Goal: Task Accomplishment & Management: Manage account settings

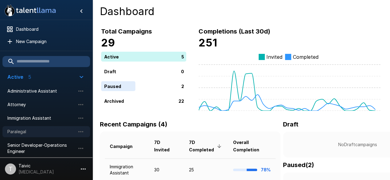
click at [53, 129] on span "Paralegal" at bounding box center [41, 132] width 68 height 6
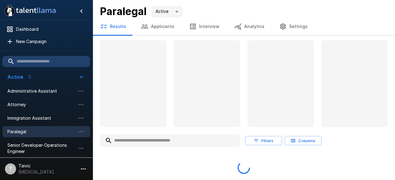
drag, startPoint x: 70, startPoint y: 67, endPoint x: 73, endPoint y: 68, distance: 3.8
click at [72, 68] on div at bounding box center [46, 60] width 93 height 19
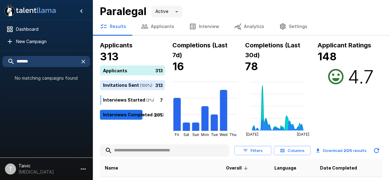
type input "*******"
click at [152, 32] on button "Applicants" at bounding box center [158, 26] width 48 height 17
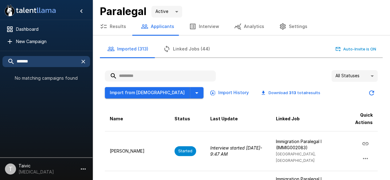
click at [169, 71] on input "text" at bounding box center [160, 76] width 111 height 11
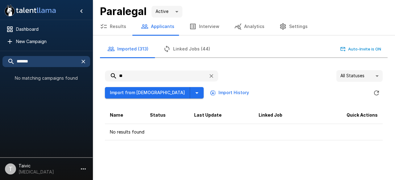
type input "*"
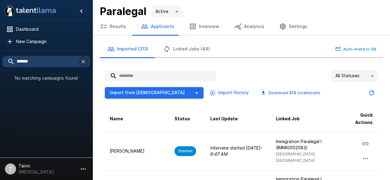
click at [84, 64] on icon "button" at bounding box center [83, 62] width 6 height 6
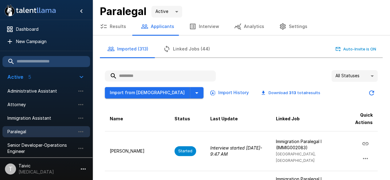
click at [176, 76] on input "text" at bounding box center [160, 76] width 111 height 11
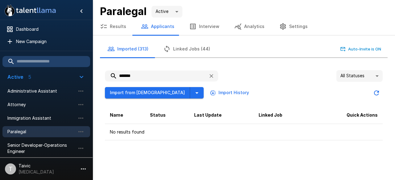
type input "*******"
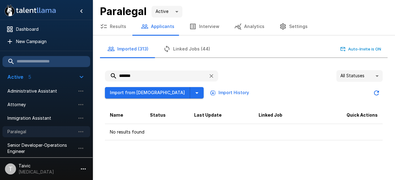
click at [70, 132] on span "Paralegal" at bounding box center [41, 132] width 68 height 6
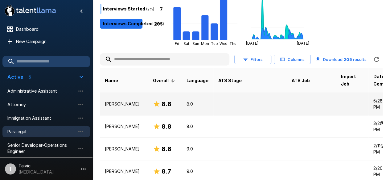
scroll to position [93, 0]
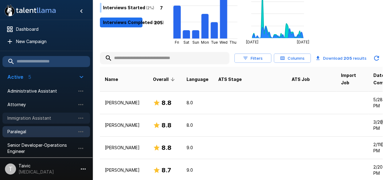
drag, startPoint x: 61, startPoint y: 118, endPoint x: 71, endPoint y: 131, distance: 15.9
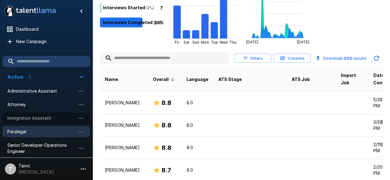
click at [67, 115] on div "Immigration Assistant" at bounding box center [46, 118] width 88 height 11
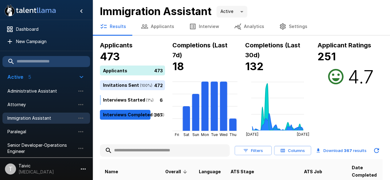
click at [131, 146] on input "text" at bounding box center [165, 150] width 130 height 11
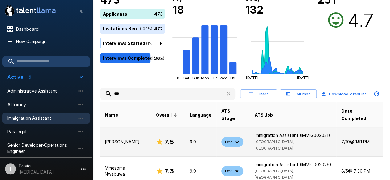
scroll to position [62, 0]
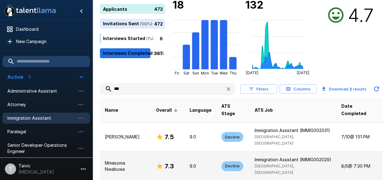
type input "***"
click at [137, 160] on p "Mmesoma Nwabuwa" at bounding box center [125, 166] width 41 height 12
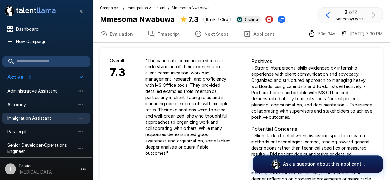
click at [237, 89] on div "" The candidate communicated a clear understanding of their experience in clien…" at bounding box center [188, 107] width 106 height 118
click at [163, 36] on button "Transcript" at bounding box center [163, 33] width 47 height 17
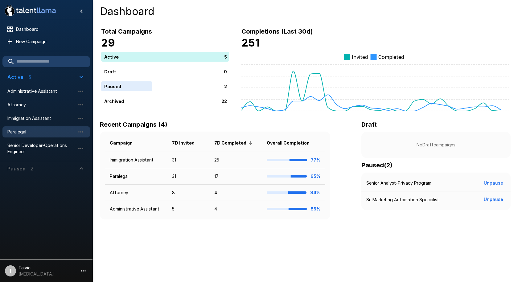
click at [64, 137] on div "Paralegal" at bounding box center [46, 131] width 88 height 11
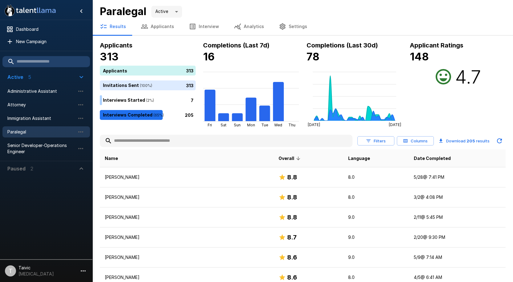
click at [202, 143] on input "text" at bounding box center [226, 140] width 253 height 11
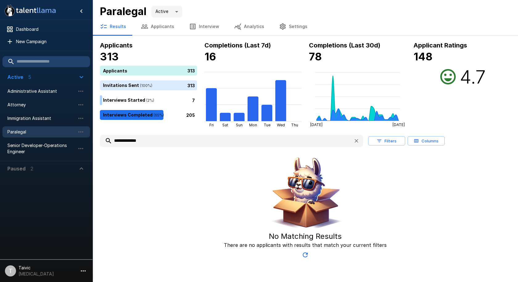
type input "**********"
click at [395, 197] on div "No Matching Results There are no applicants with results that match your curren…" at bounding box center [305, 207] width 411 height 107
click at [352, 142] on button "button" at bounding box center [356, 140] width 11 height 11
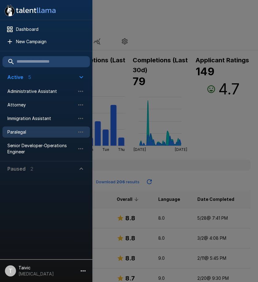
click at [55, 129] on span "Paralegal" at bounding box center [41, 132] width 68 height 6
click at [148, 131] on div at bounding box center [129, 141] width 258 height 282
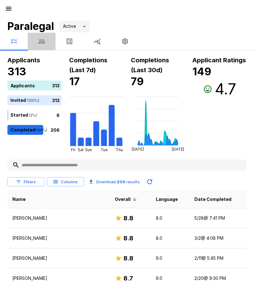
click at [41, 40] on icon "button" at bounding box center [41, 41] width 7 height 4
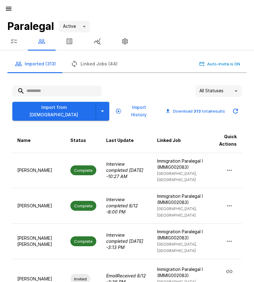
click at [58, 91] on input "text" at bounding box center [56, 90] width 89 height 11
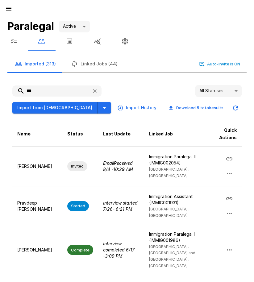
type input "***"
click at [94, 95] on button "button" at bounding box center [94, 90] width 11 height 11
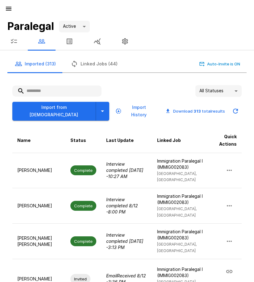
click at [8, 10] on icon "button" at bounding box center [9, 9] width 6 height 4
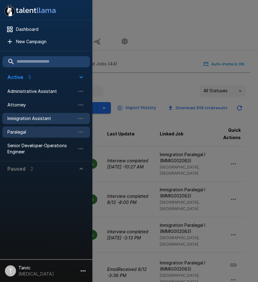
click at [43, 121] on div "Immigration Assistant" at bounding box center [46, 118] width 88 height 11
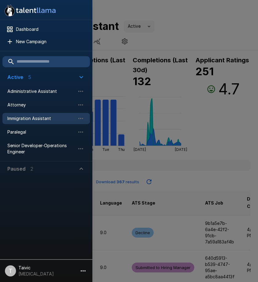
click at [179, 183] on div at bounding box center [129, 141] width 258 height 282
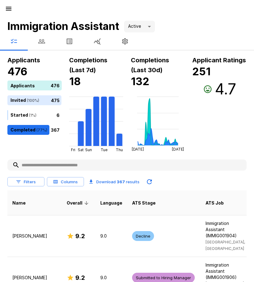
click at [40, 164] on input "text" at bounding box center [126, 164] width 239 height 11
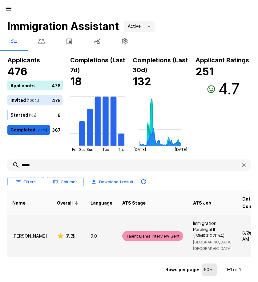
type input "*****"
click at [66, 237] on h6 "7.3" at bounding box center [70, 236] width 9 height 10
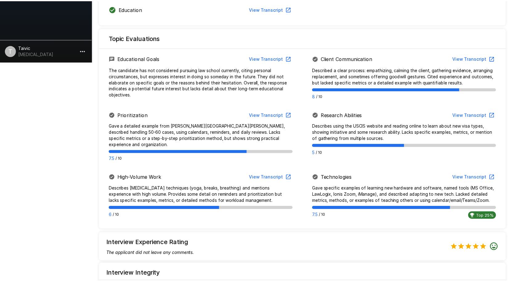
scroll to position [366, 0]
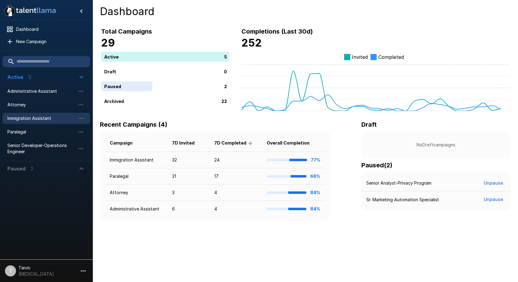
click at [57, 115] on div "Immigration Assistant" at bounding box center [46, 118] width 88 height 11
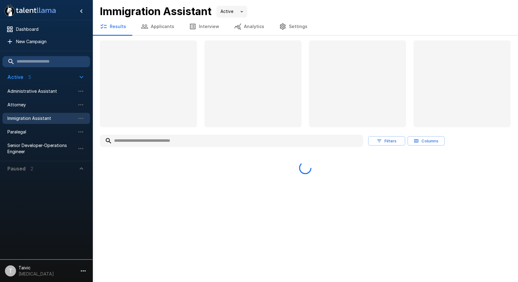
click at [204, 142] on input "text" at bounding box center [231, 140] width 263 height 11
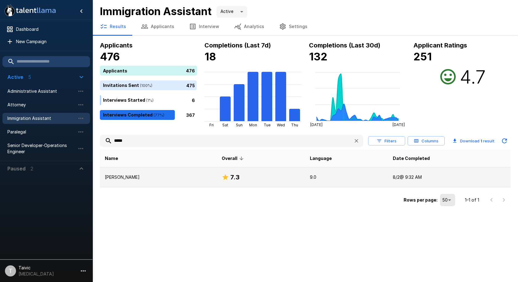
type input "*****"
click at [193, 180] on p "Deepa Padmanaban" at bounding box center [158, 177] width 107 height 6
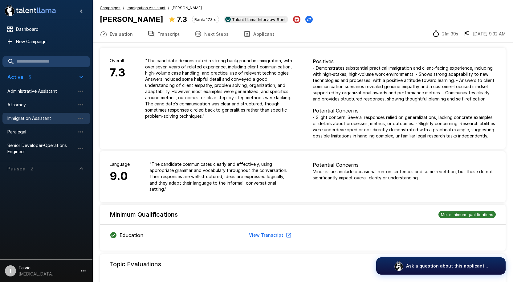
click at [269, 230] on button "View Transcript" at bounding box center [270, 235] width 47 height 11
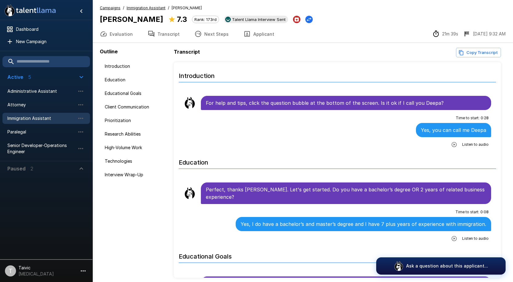
scroll to position [25, 0]
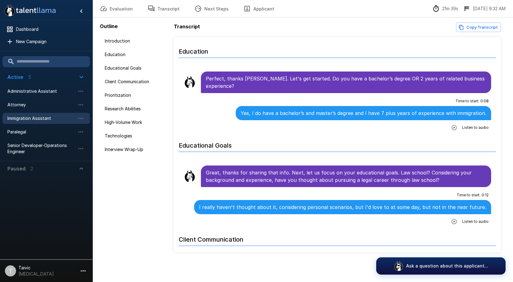
scroll to position [86, 0]
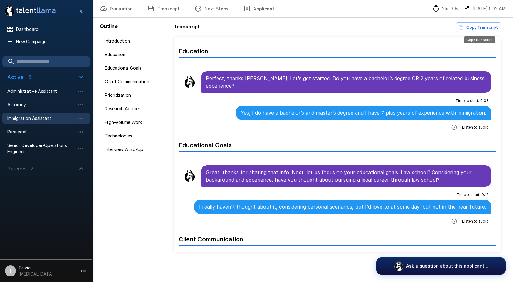
click at [466, 26] on button "Copy Transcript" at bounding box center [478, 28] width 45 height 10
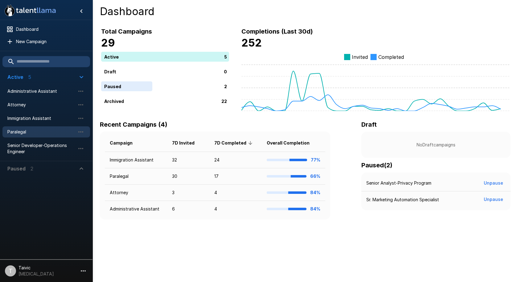
click at [26, 131] on span "Paralegal" at bounding box center [41, 132] width 68 height 6
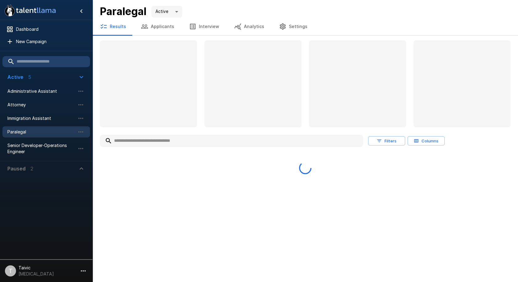
click at [162, 27] on button "Applicants" at bounding box center [158, 26] width 48 height 17
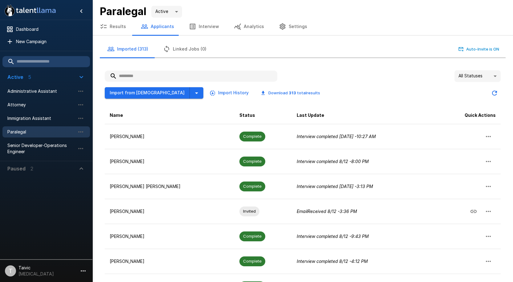
click at [171, 78] on input "text" at bounding box center [191, 76] width 173 height 11
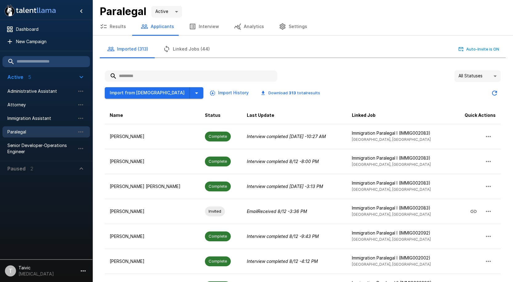
drag, startPoint x: 140, startPoint y: 91, endPoint x: 175, endPoint y: 101, distance: 36.3
click at [175, 101] on div "All Statuses ** Import from Jobvite Import History Download 313 total results N…" at bounding box center [303, 232] width 396 height 324
click at [190, 97] on button "button" at bounding box center [197, 92] width 14 height 11
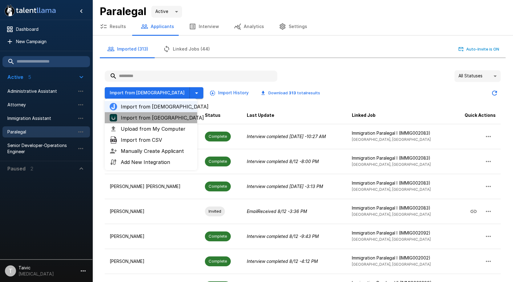
click at [165, 118] on span "Import from UKG" at bounding box center [157, 117] width 72 height 7
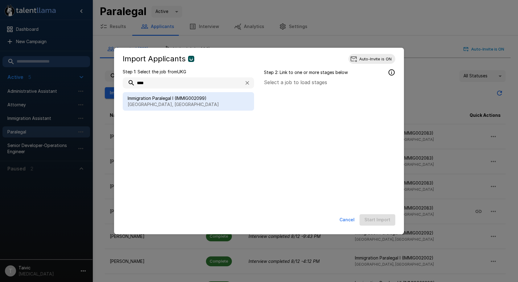
type input "****"
click at [143, 98] on span "Immigration Paralegal I (IMMIG002099)" at bounding box center [188, 98] width 121 height 6
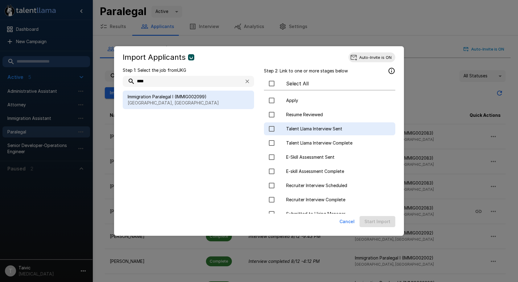
click at [301, 130] on span "Talent Llama Interview Sent" at bounding box center [338, 129] width 104 height 6
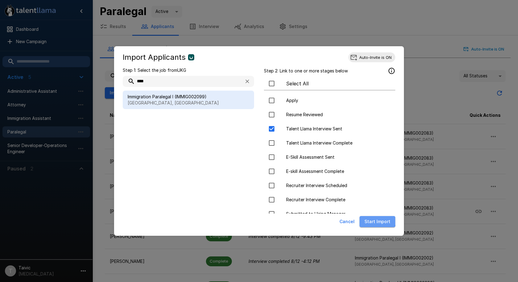
click at [375, 220] on button "Start Import" at bounding box center [378, 221] width 36 height 11
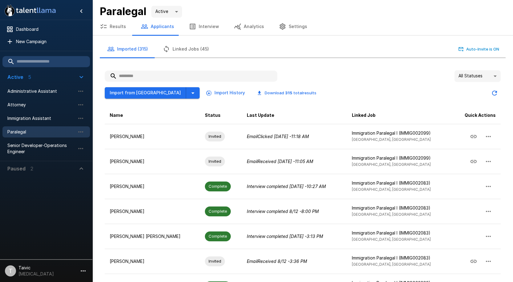
click at [158, 77] on input "text" at bounding box center [191, 76] width 173 height 11
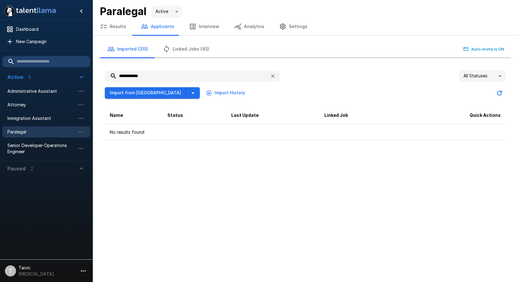
click at [130, 74] on input "**********" at bounding box center [185, 76] width 160 height 11
type input "*******"
click at [54, 118] on span "Immigration Assistant" at bounding box center [41, 118] width 68 height 6
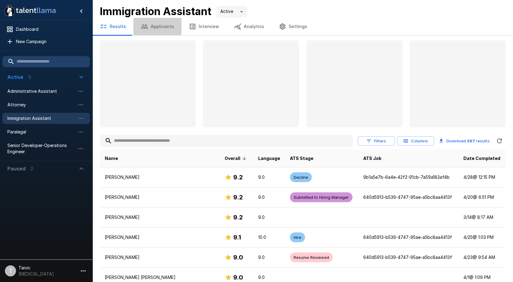
click at [167, 23] on button "Applicants" at bounding box center [158, 26] width 48 height 17
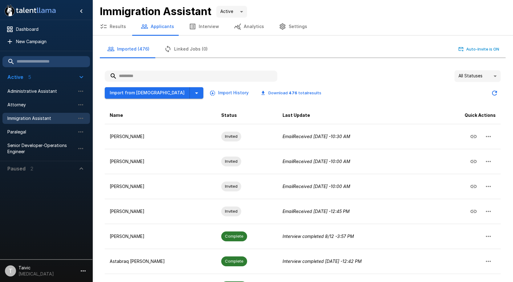
click at [144, 74] on input "text" at bounding box center [191, 76] width 173 height 11
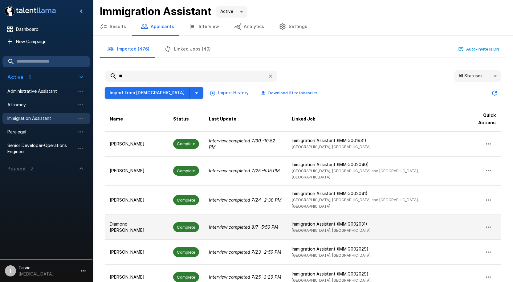
type input "**"
click at [286, 215] on td "Interview completed 8/7 - 5:50 PM" at bounding box center [245, 227] width 83 height 25
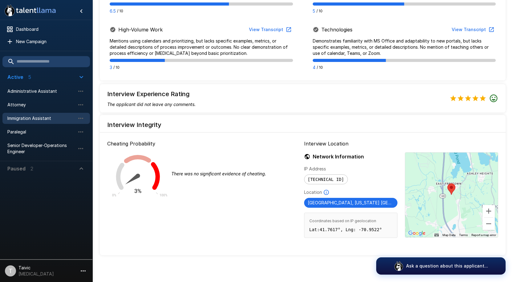
scroll to position [377, 0]
